Goal: Check status: Check status

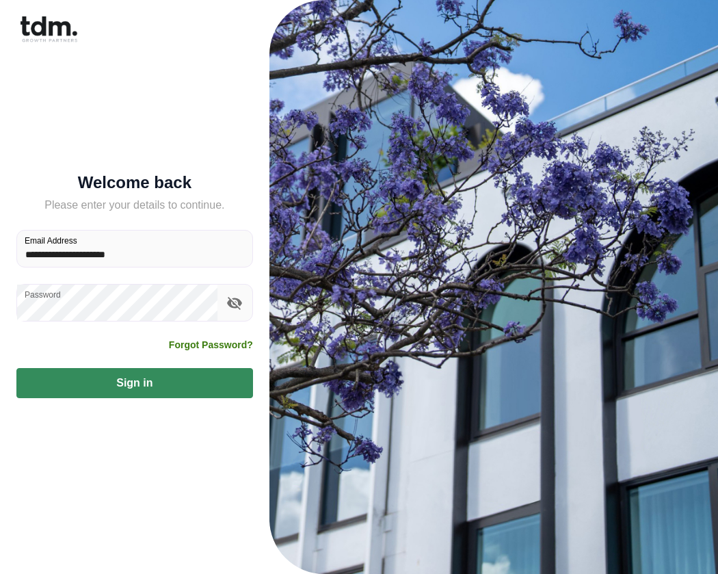
type input "**********"
click at [134, 383] on button "Sign in" at bounding box center [134, 383] width 237 height 30
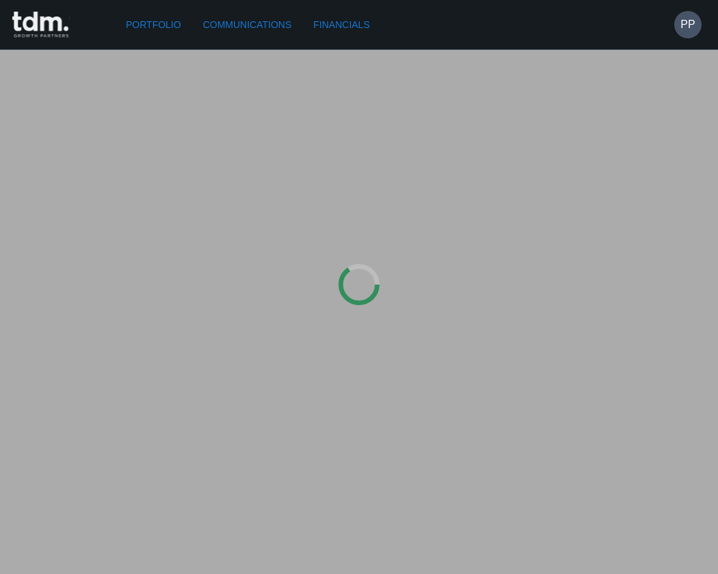
type input "**********"
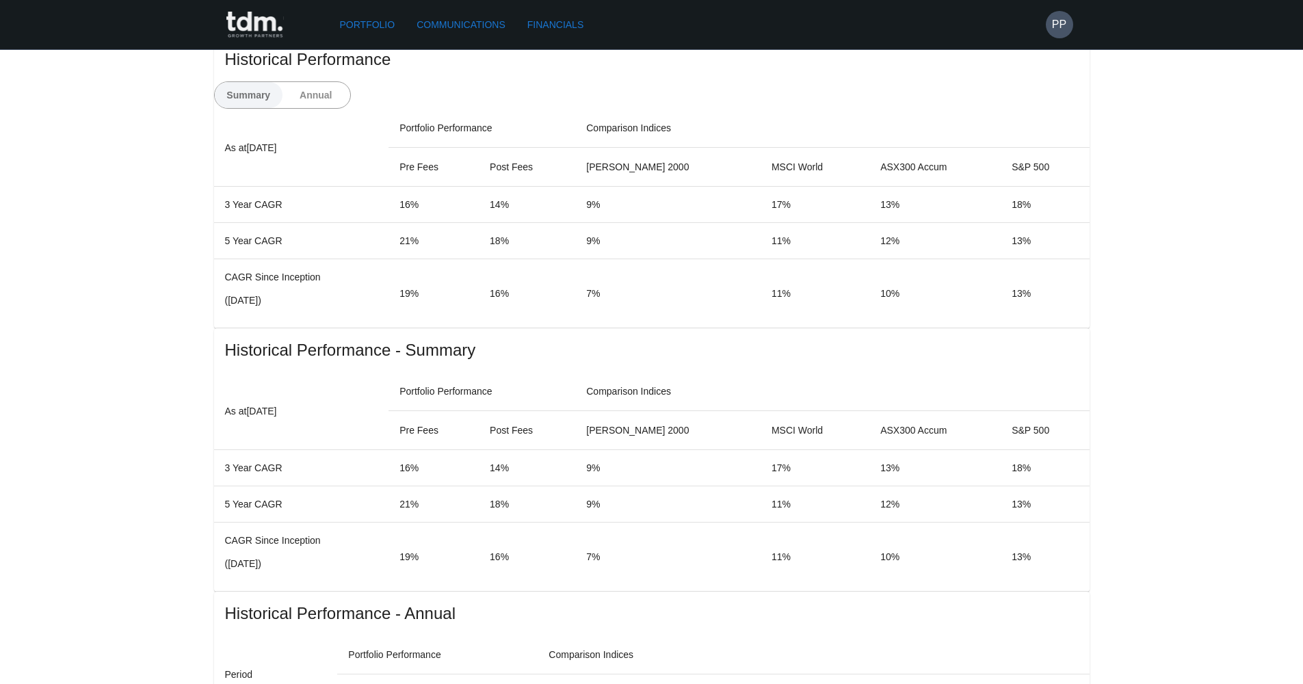
scroll to position [818, 0]
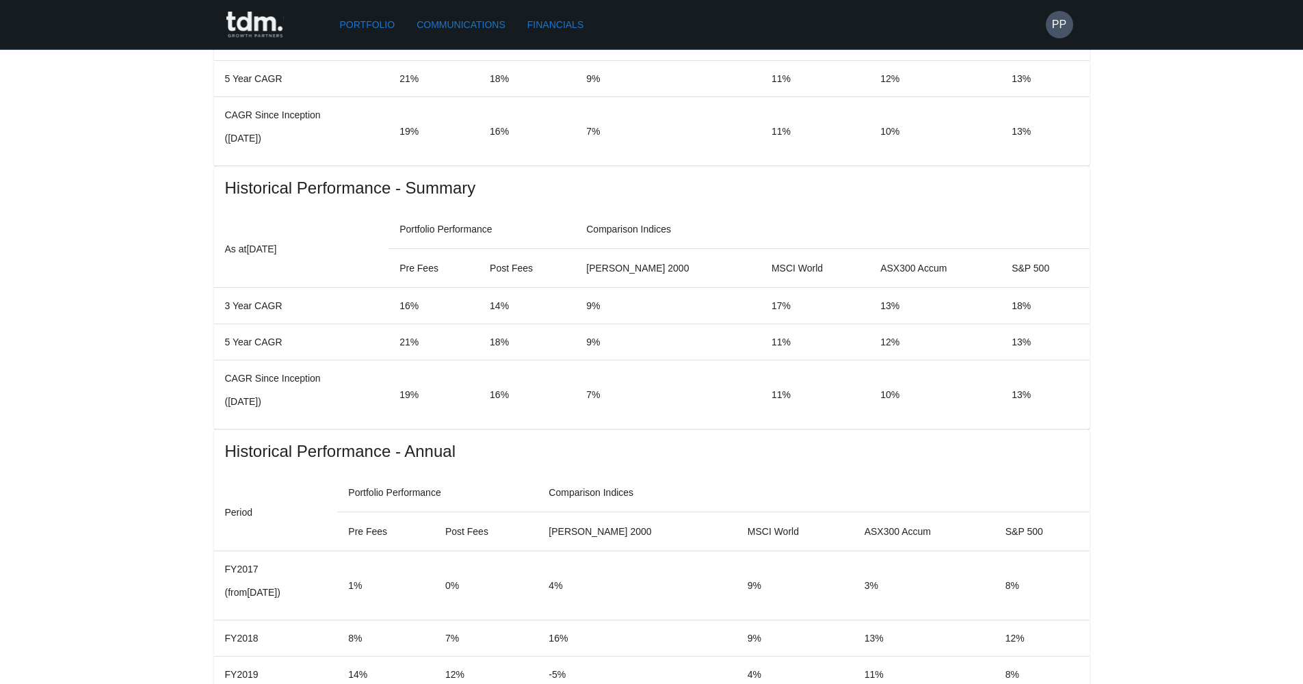
drag, startPoint x: 892, startPoint y: 371, endPoint x: 964, endPoint y: 367, distance: 71.9
drag, startPoint x: 893, startPoint y: 370, endPoint x: 918, endPoint y: 423, distance: 58.8
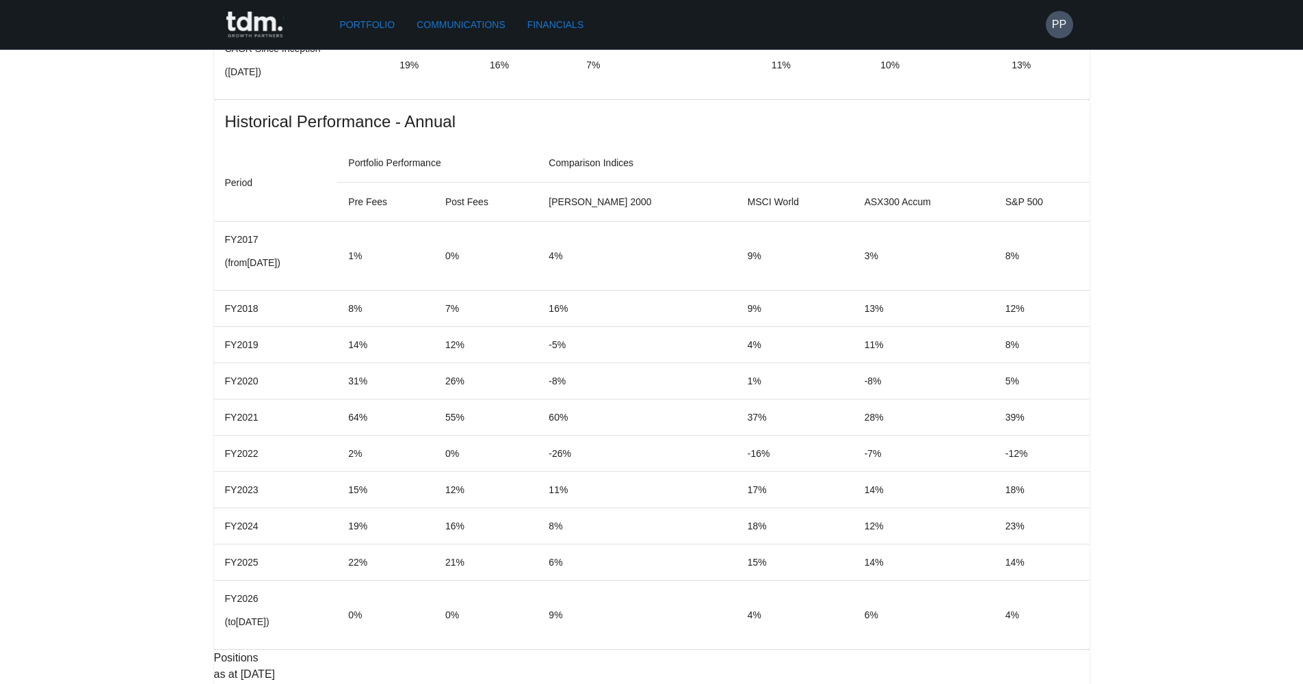
scroll to position [1081, 0]
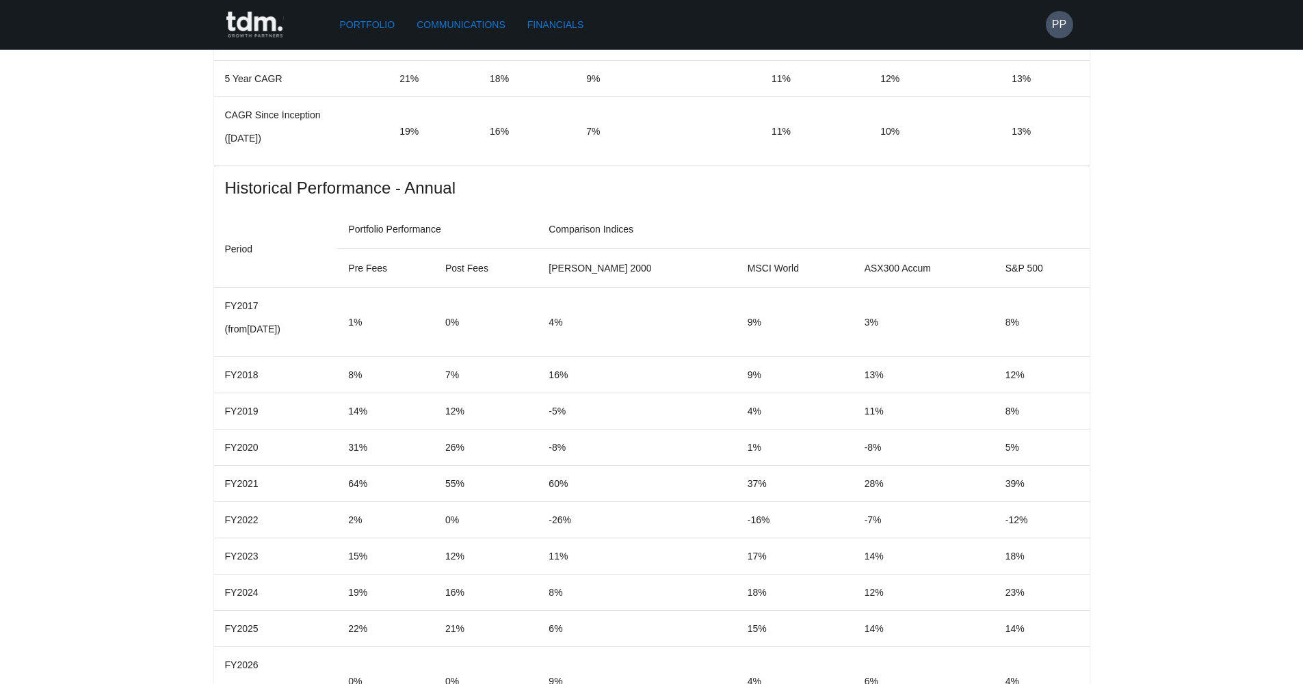
drag, startPoint x: 280, startPoint y: 209, endPoint x: 306, endPoint y: 208, distance: 25.3
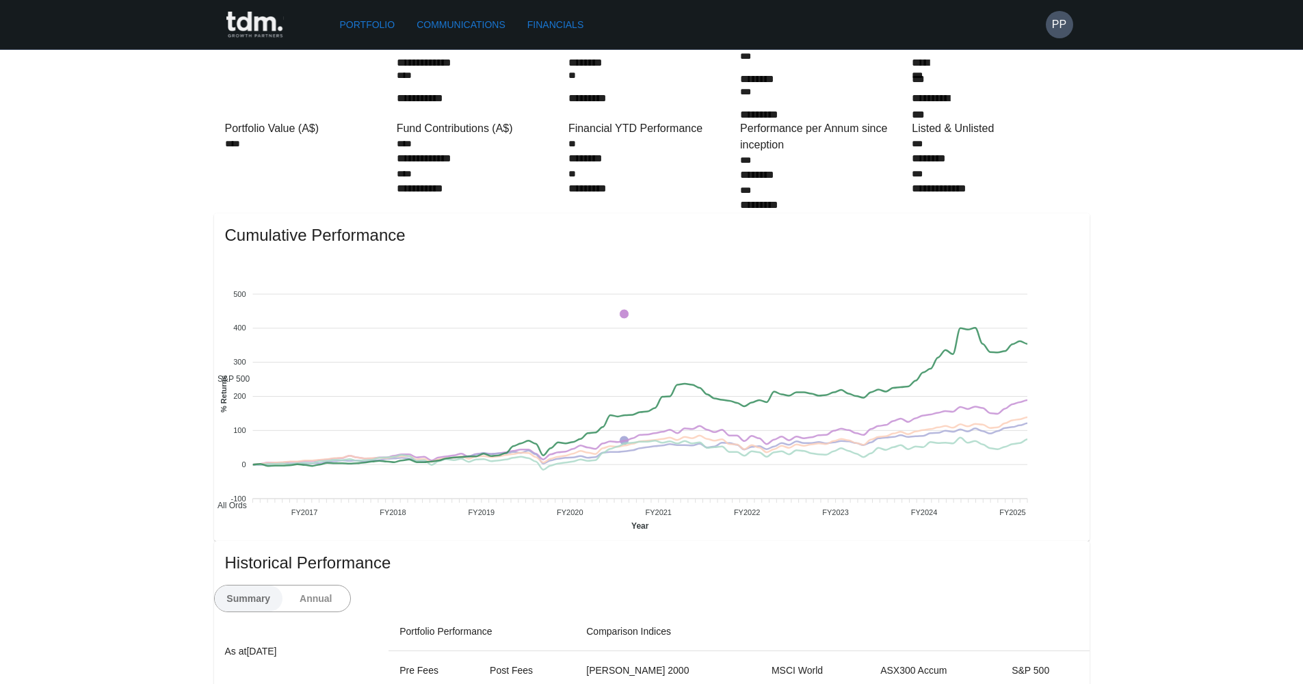
scroll to position [447, 0]
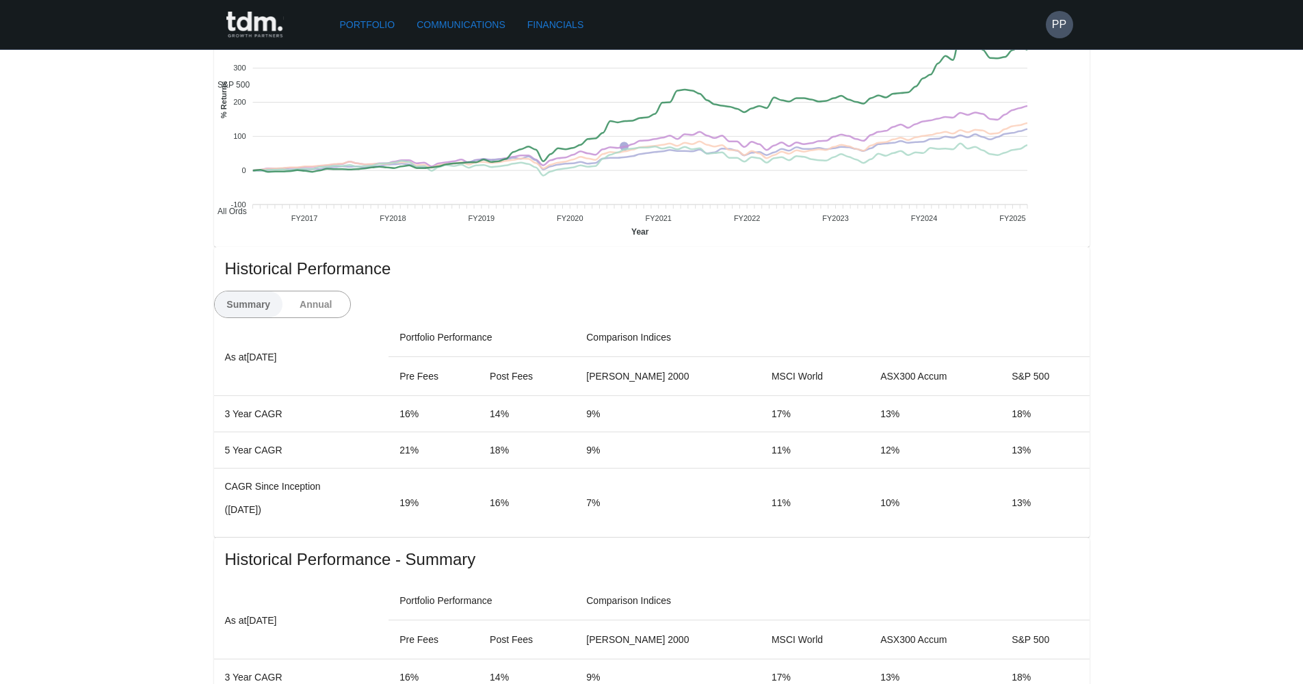
click at [350, 291] on button "Annual" at bounding box center [316, 304] width 68 height 26
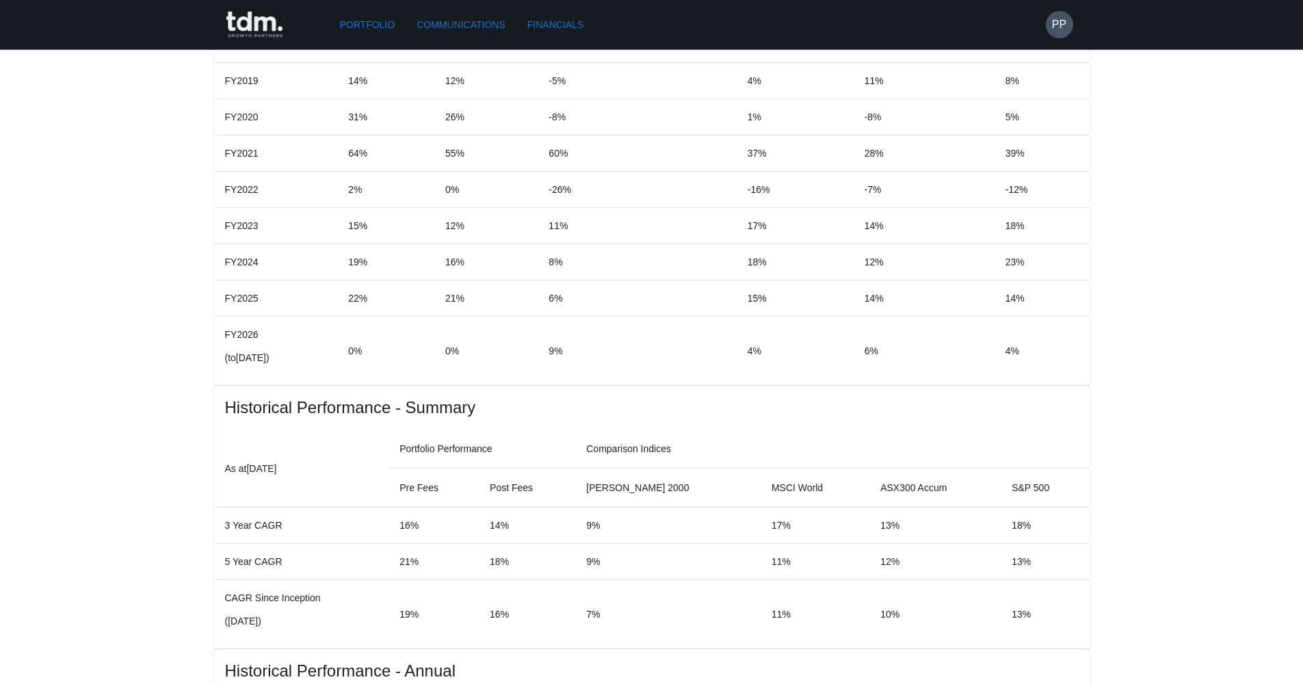
scroll to position [888, 0]
drag, startPoint x: 791, startPoint y: 496, endPoint x: 834, endPoint y: 494, distance: 43.1
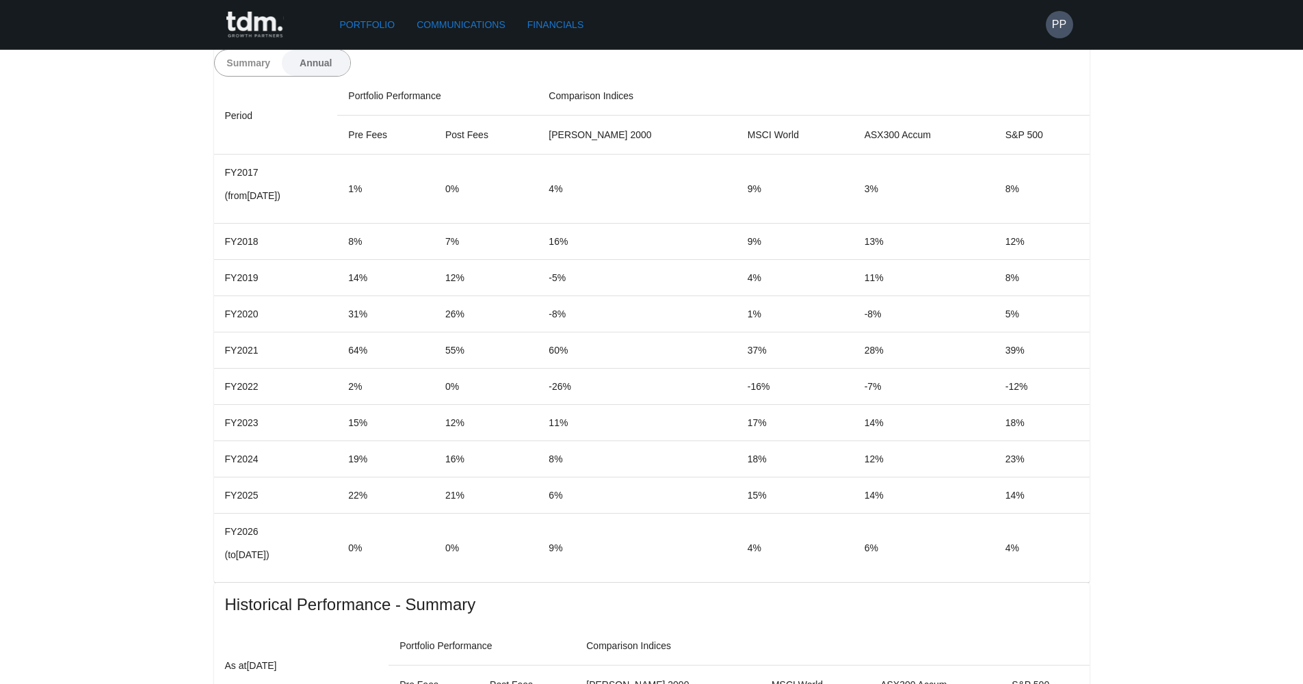
scroll to position [274, 0]
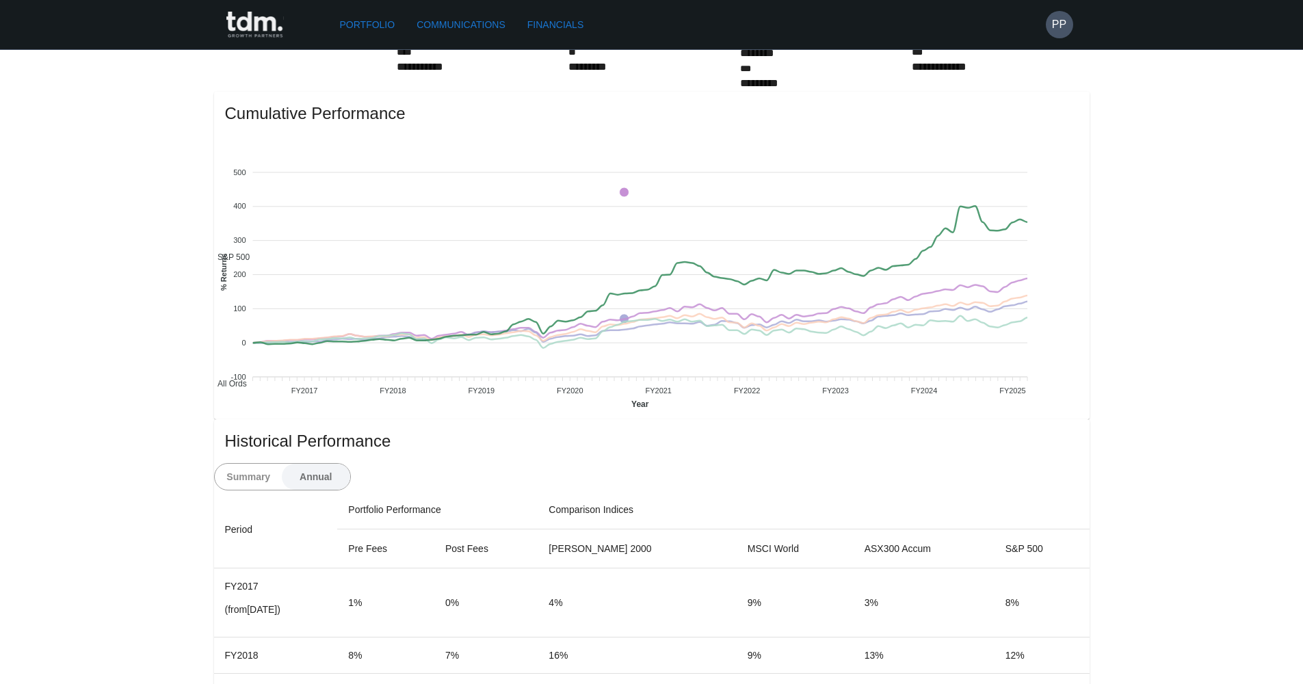
click at [283, 464] on button "Summary" at bounding box center [249, 477] width 68 height 26
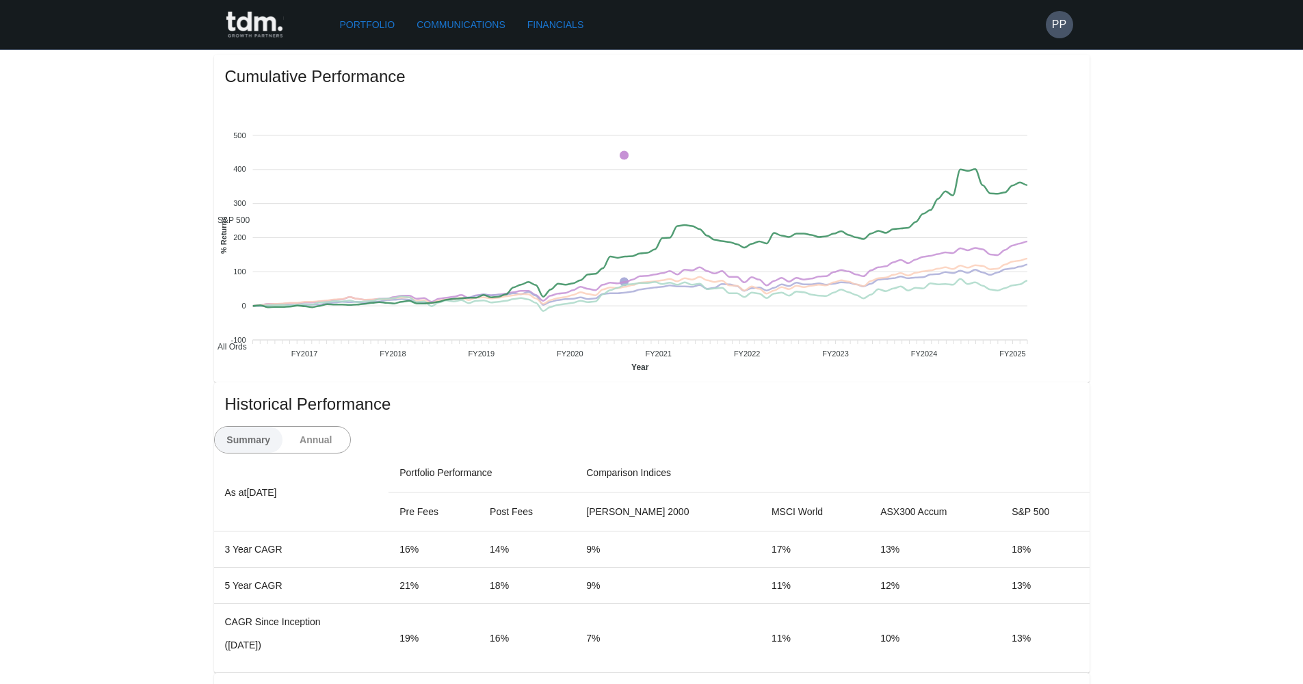
scroll to position [0, 0]
